Goal: Task Accomplishment & Management: Manage account settings

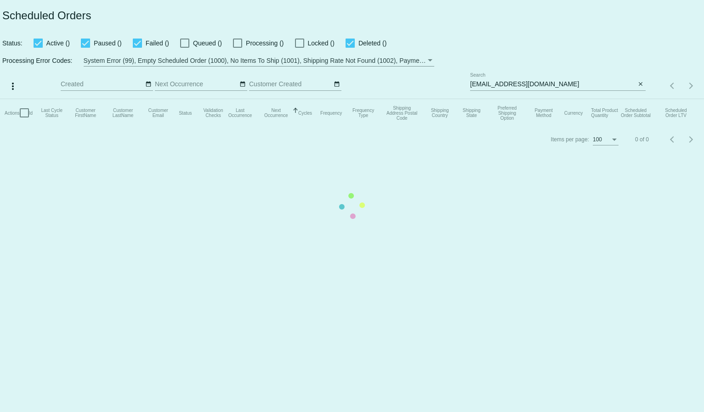
click at [498, 81] on app-dashboard-scheduled-orders "Scheduled Orders Status: Active () Paused () Failed () Queued () Processing () …" at bounding box center [352, 76] width 704 height 152
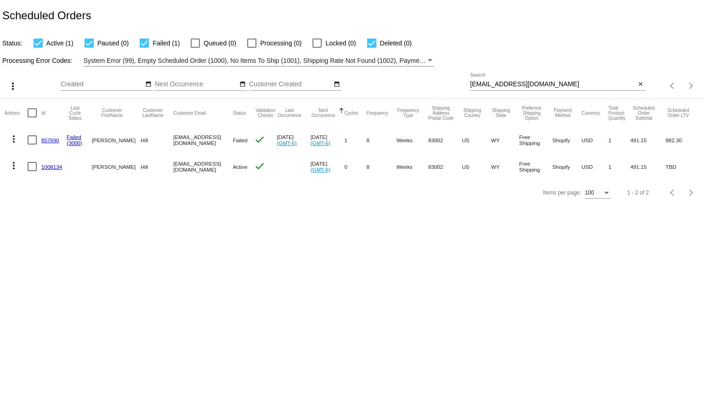
click at [498, 81] on input "[EMAIL_ADDRESS][DOMAIN_NAME]" at bounding box center [553, 84] width 166 height 7
paste input "[EMAIL_ADDRESS][PERSON_NAME][DOMAIN_NAME]"
type input "[EMAIL_ADDRESS][PERSON_NAME][DOMAIN_NAME]"
click at [516, 47] on div "Status: Active (1) Paused (0) Failed (1) Queued (0) Processing (0) Locked (0) D…" at bounding box center [352, 39] width 704 height 17
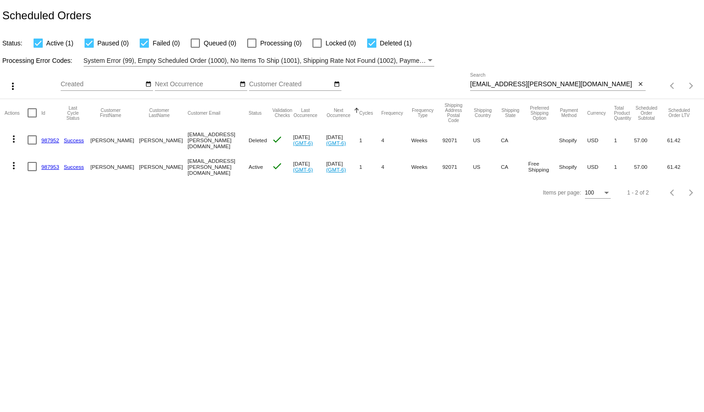
click at [11, 163] on mat-icon "more_vert" at bounding box center [13, 165] width 11 height 11
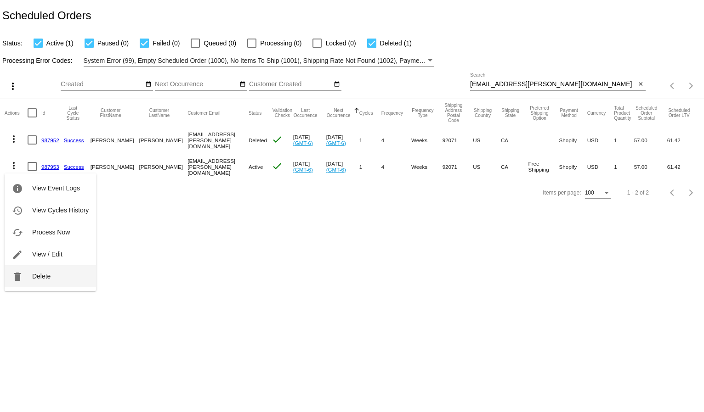
click at [45, 280] on button "delete Delete" at bounding box center [50, 276] width 91 height 22
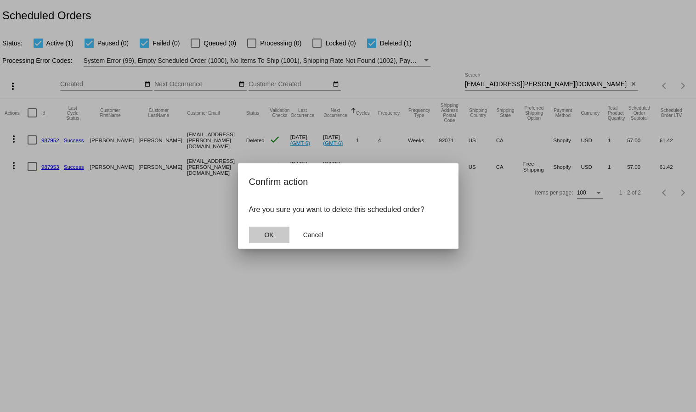
click at [271, 231] on span "OK" at bounding box center [268, 234] width 9 height 7
